Goal: Navigation & Orientation: Go to known website

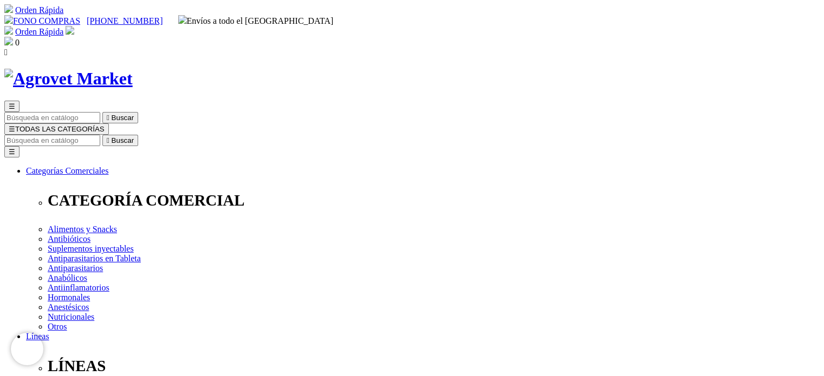
click at [133, 69] on img at bounding box center [68, 79] width 128 height 20
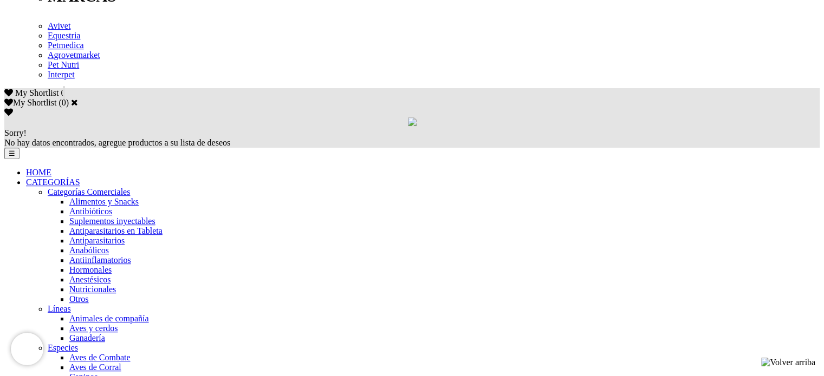
scroll to position [631, 0]
